Goal: Information Seeking & Learning: Learn about a topic

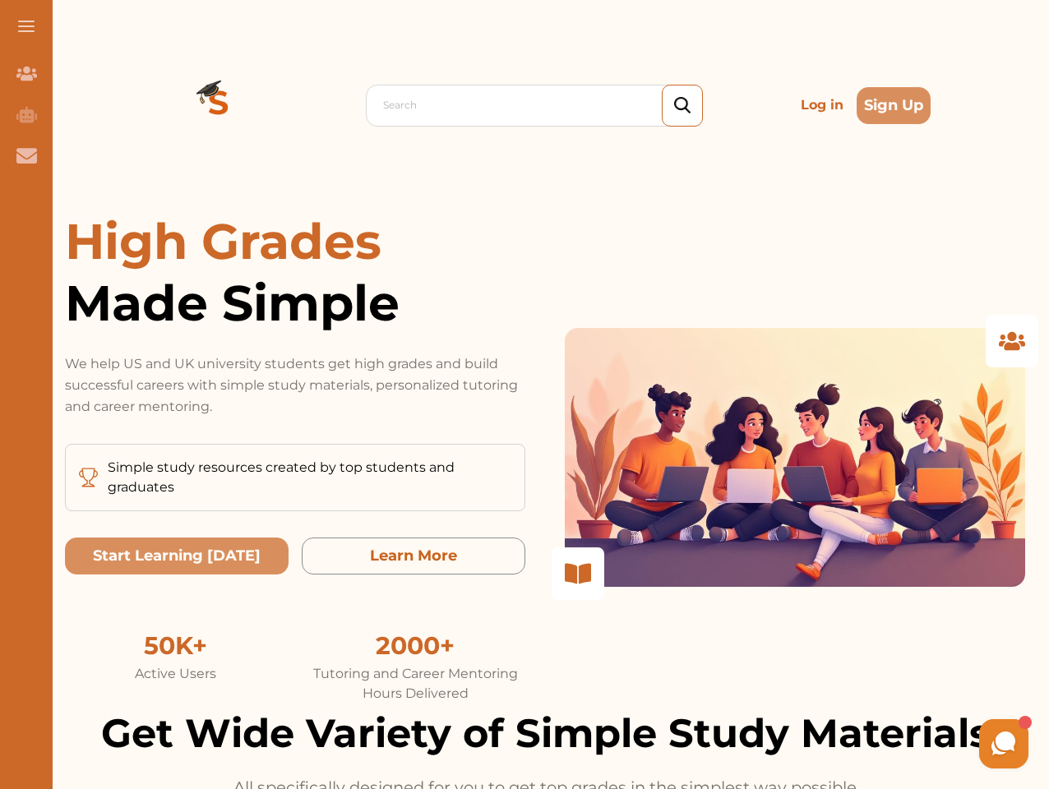
click at [525, 395] on p "We help US and UK university students get high grades and build successful care…" at bounding box center [295, 386] width 460 height 64
click at [26, 26] on span at bounding box center [26, 26] width 16 height 2
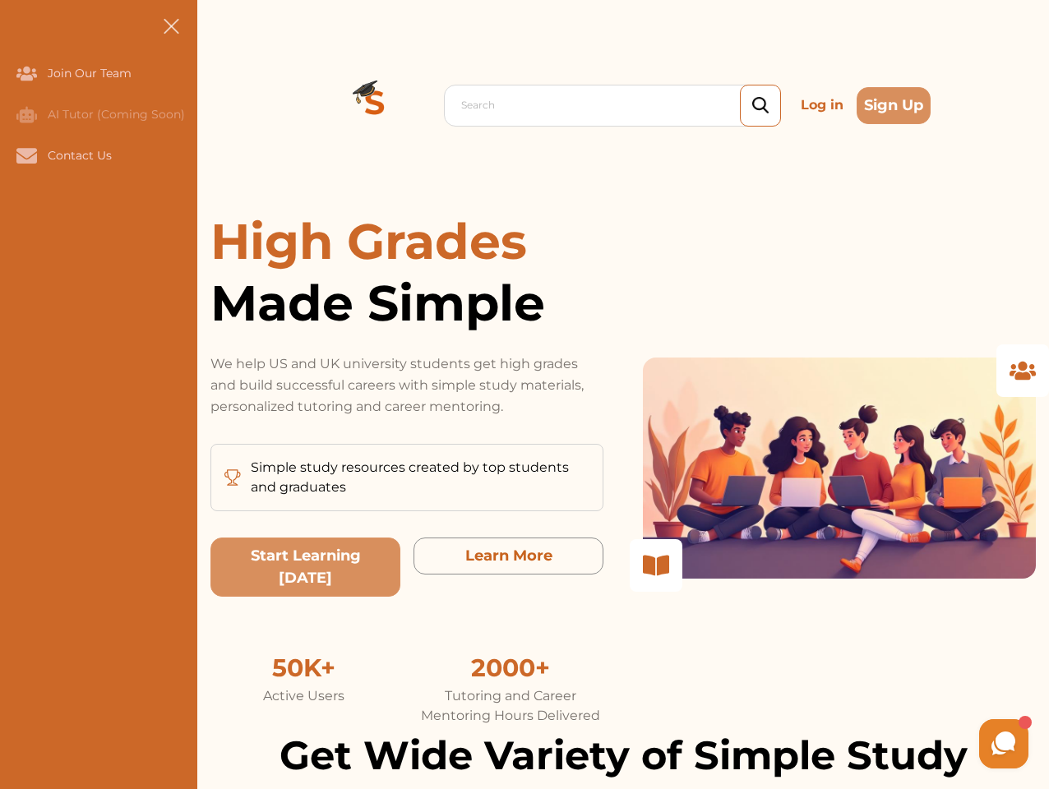
click at [26, 73] on icon "Join Our Team" at bounding box center [26, 74] width 21 height 14
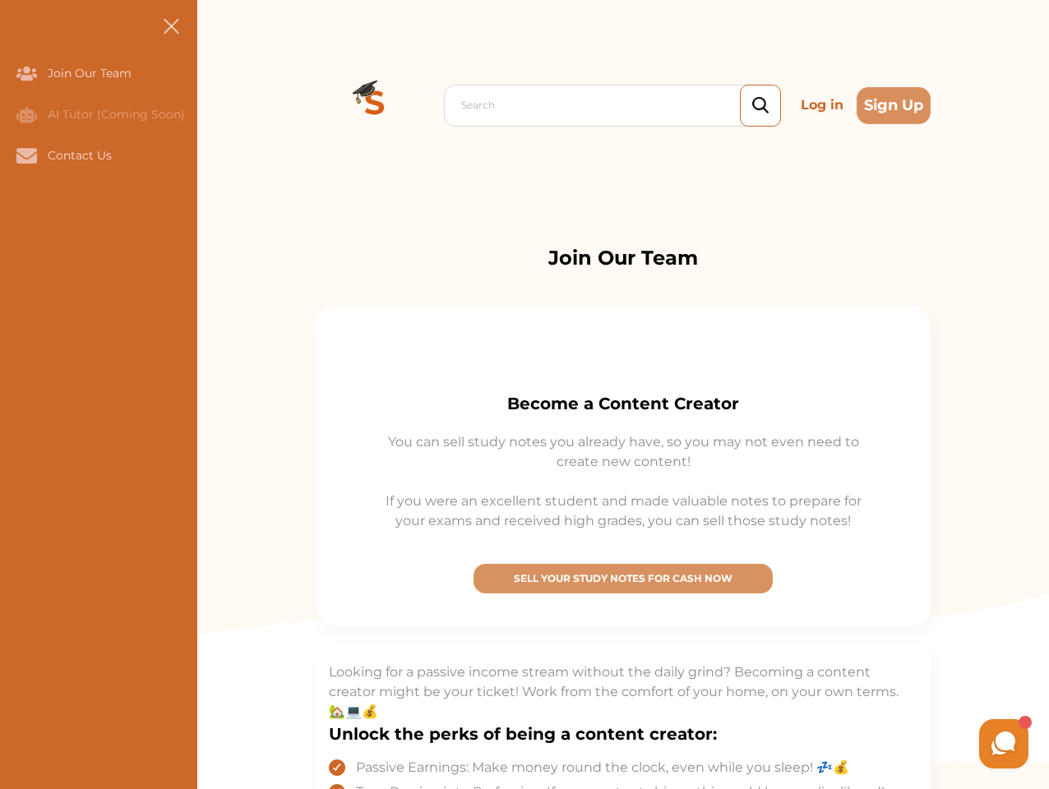
click at [26, 114] on icon "AI Tutor (Coming Soon)" at bounding box center [26, 114] width 21 height 16
